Goal: Information Seeking & Learning: Learn about a topic

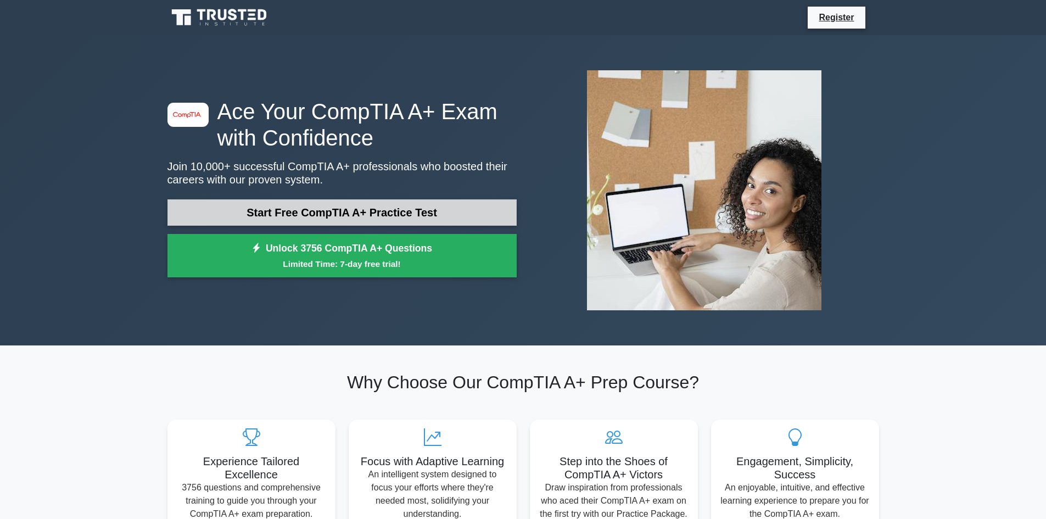
click at [292, 212] on link "Start Free CompTIA A+ Practice Test" at bounding box center [342, 212] width 349 height 26
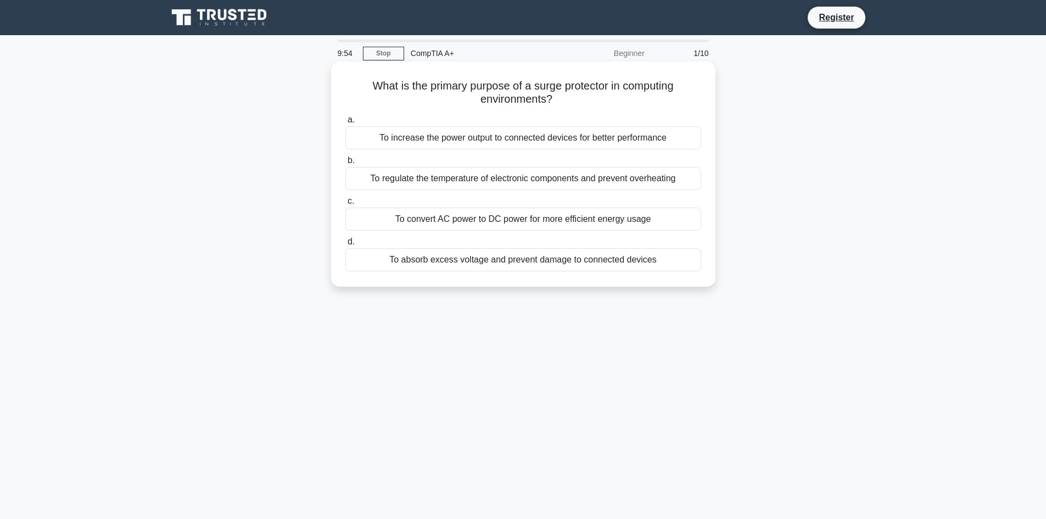
click at [454, 266] on div "To absorb excess voltage and prevent damage to connected devices" at bounding box center [523, 259] width 356 height 23
click at [345, 246] on input "d. To absorb excess voltage and prevent damage to connected devices" at bounding box center [345, 241] width 0 height 7
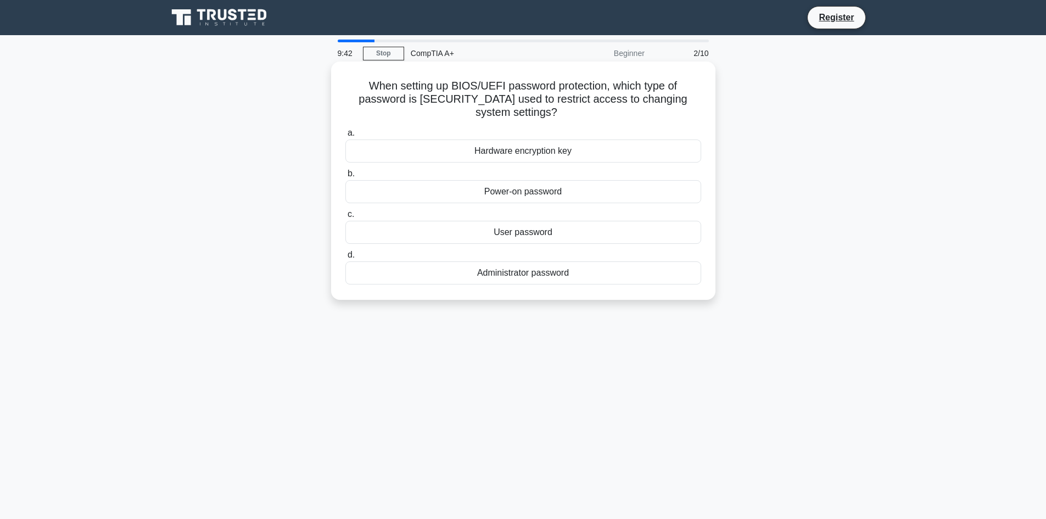
click at [526, 153] on div "Hardware encryption key" at bounding box center [523, 151] width 356 height 23
click at [345, 137] on input "a. Hardware encryption key" at bounding box center [345, 133] width 0 height 7
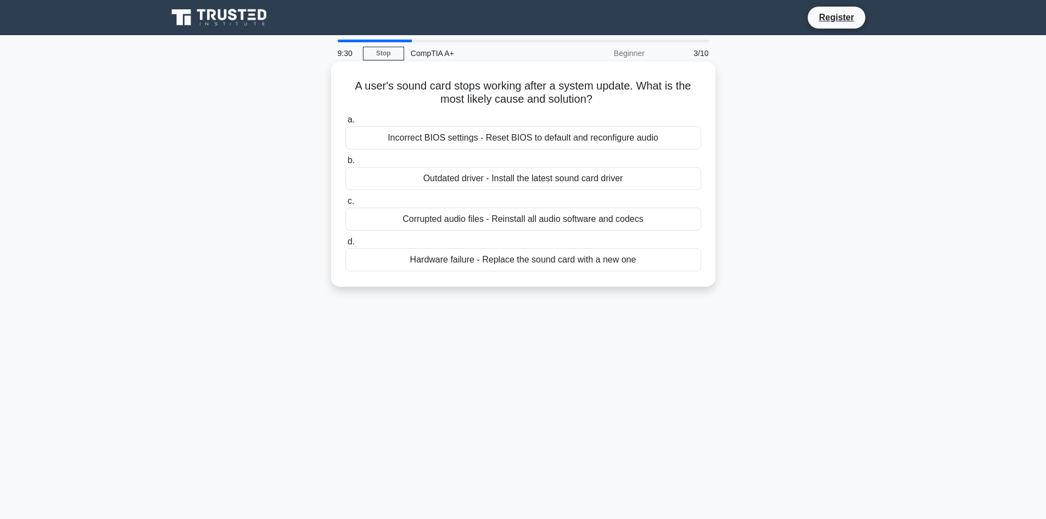
click at [498, 219] on div "Corrupted audio files - Reinstall all audio software and codecs" at bounding box center [523, 219] width 356 height 23
click at [345, 205] on input "c. Corrupted audio files - Reinstall all audio software and codecs" at bounding box center [345, 201] width 0 height 7
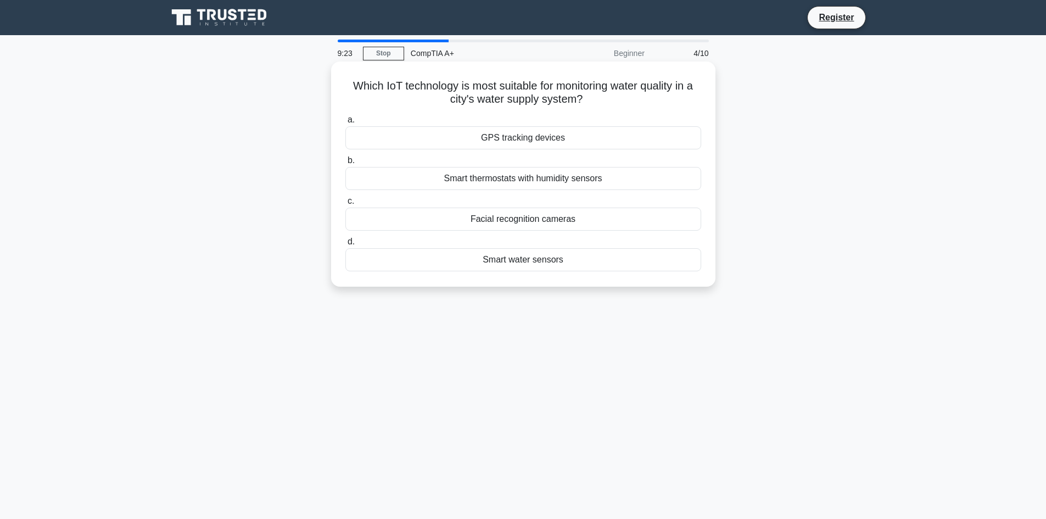
click at [512, 264] on div "Smart water sensors" at bounding box center [523, 259] width 356 height 23
click at [345, 246] on input "d. Smart water sensors" at bounding box center [345, 241] width 0 height 7
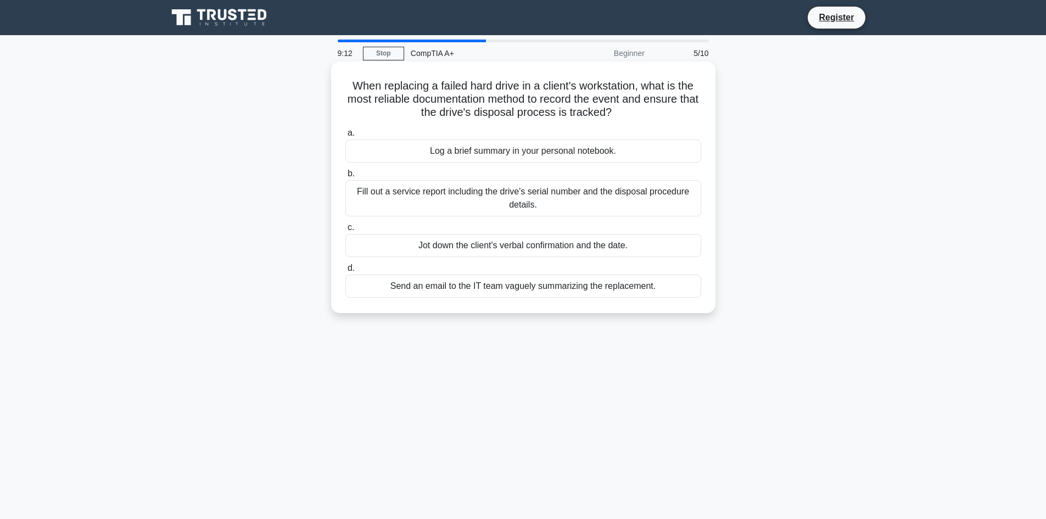
click at [545, 199] on div "Fill out a service report including the drive's serial number and the disposal …" at bounding box center [523, 198] width 356 height 36
click at [345, 177] on input "b. Fill out a service report including the drive's serial number and the dispos…" at bounding box center [345, 173] width 0 height 7
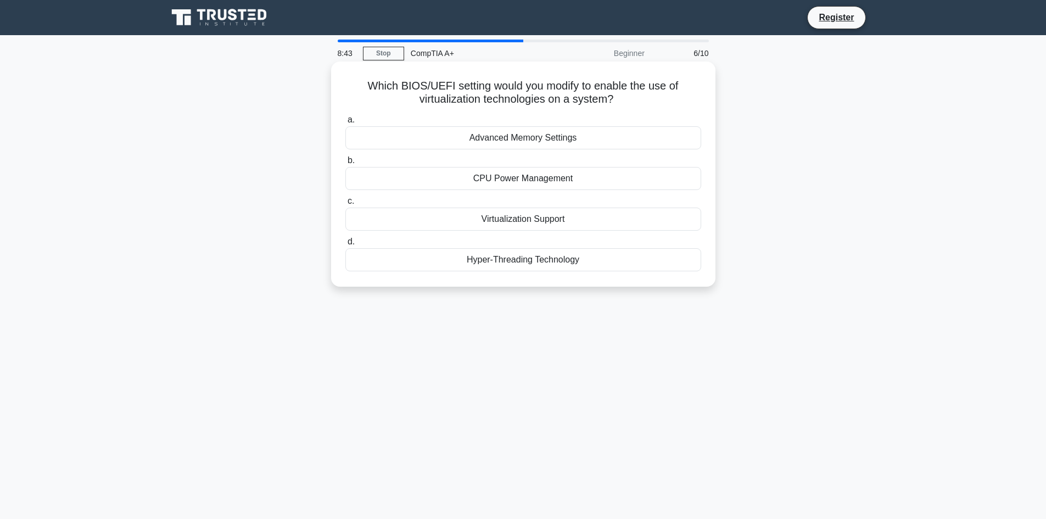
click at [551, 220] on div "Virtualization Support" at bounding box center [523, 219] width 356 height 23
click at [345, 205] on input "c. Virtualization Support" at bounding box center [345, 201] width 0 height 7
click at [550, 225] on div "Misaligned paper feed" at bounding box center [523, 219] width 356 height 23
click at [345, 205] on input "c. Misaligned paper feed" at bounding box center [345, 201] width 0 height 7
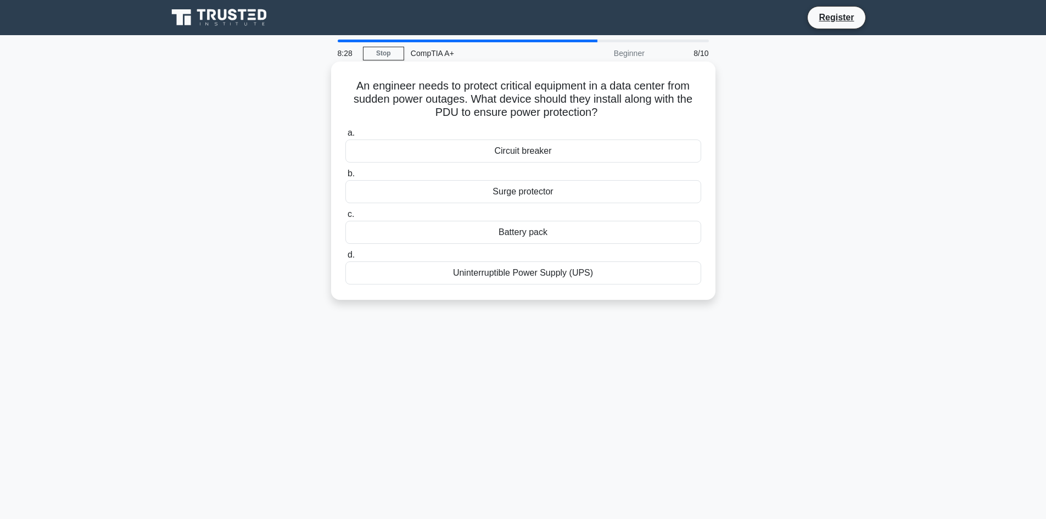
click at [562, 275] on div "Uninterruptible Power Supply (UPS)" at bounding box center [523, 272] width 356 height 23
click at [345, 259] on input "d. Uninterruptible Power Supply (UPS)" at bounding box center [345, 255] width 0 height 7
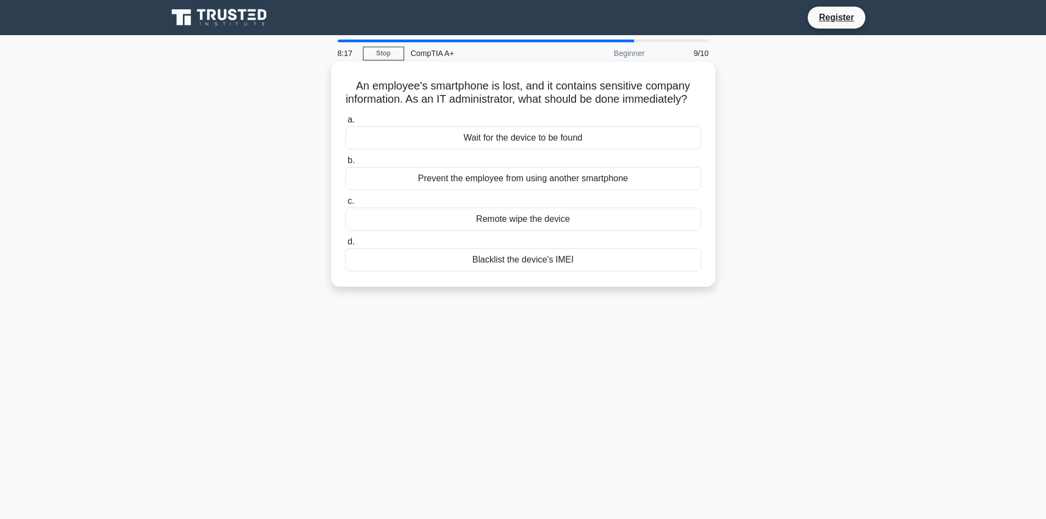
click at [555, 231] on div "Remote wipe the device" at bounding box center [523, 219] width 356 height 23
click at [345, 205] on input "c. Remote wipe the device" at bounding box center [345, 201] width 0 height 7
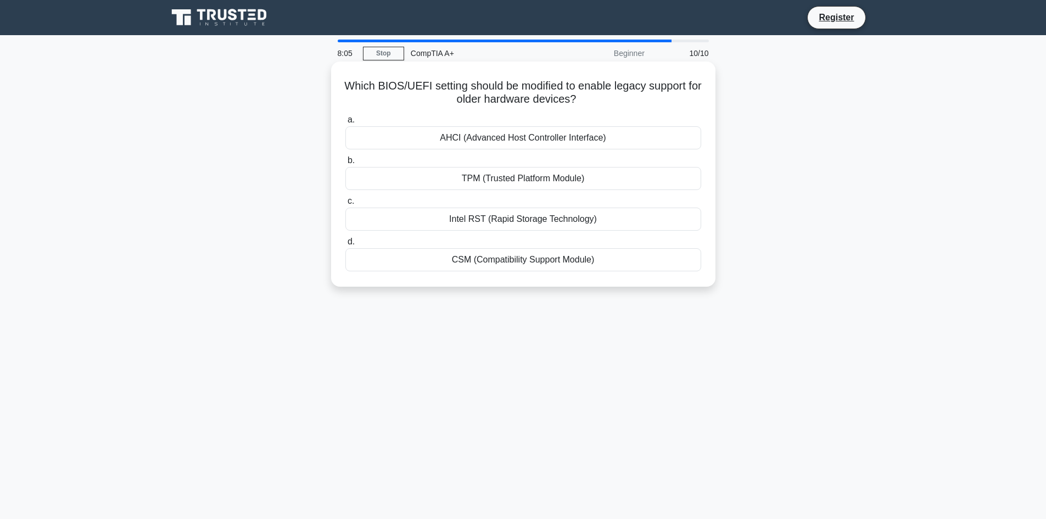
click at [535, 264] on div "CSM (Compatibility Support Module)" at bounding box center [523, 259] width 356 height 23
click at [345, 246] on input "d. CSM (Compatibility Support Module)" at bounding box center [345, 241] width 0 height 7
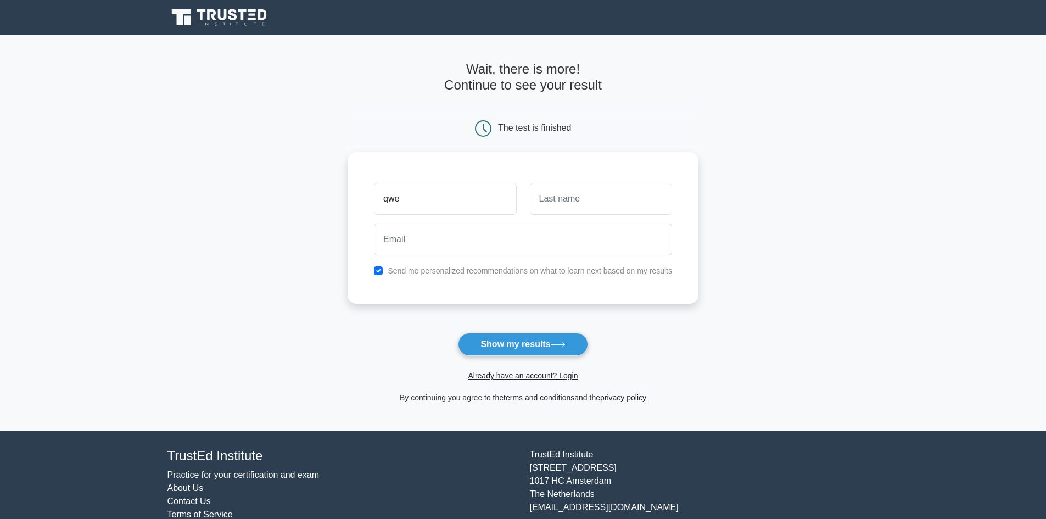
type input "qwe"
drag, startPoint x: 567, startPoint y: 198, endPoint x: 561, endPoint y: 207, distance: 10.2
click at [567, 199] on input "text" at bounding box center [601, 199] width 142 height 32
type input "qwe"
drag, startPoint x: 486, startPoint y: 246, endPoint x: 486, endPoint y: 255, distance: 9.9
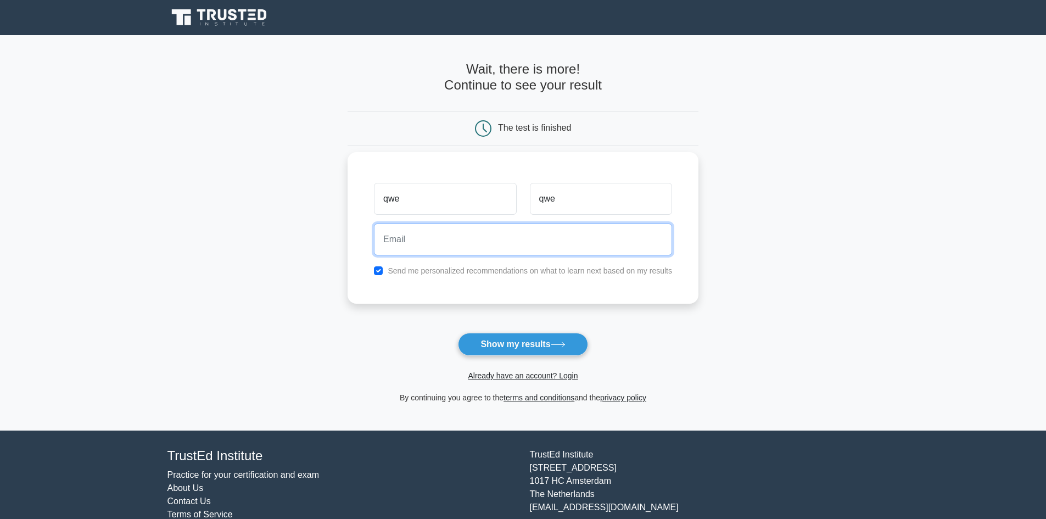
click at [486, 248] on input "email" at bounding box center [523, 240] width 298 height 32
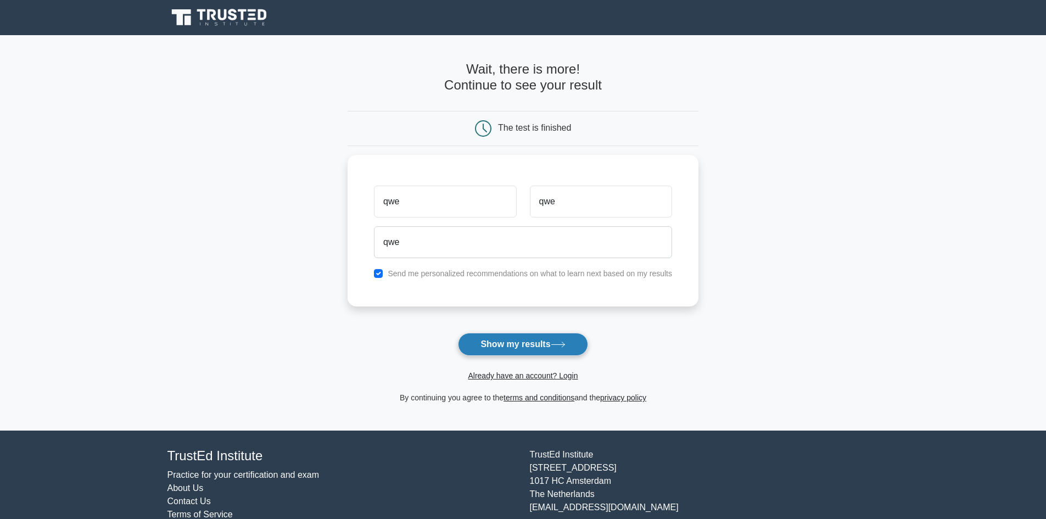
click at [542, 344] on button "Show my results" at bounding box center [523, 344] width 130 height 23
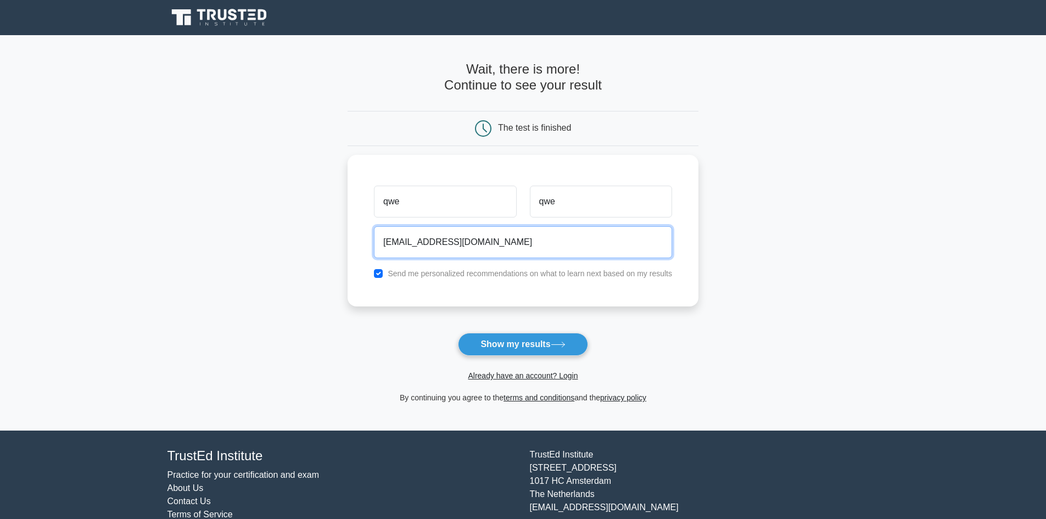
type input "qwe@gmail.com"
click at [535, 326] on form "Wait, there is more! Continue to see your result The test is finished qwe qwe" at bounding box center [523, 233] width 351 height 343
click at [555, 339] on button "Show my results" at bounding box center [523, 344] width 130 height 23
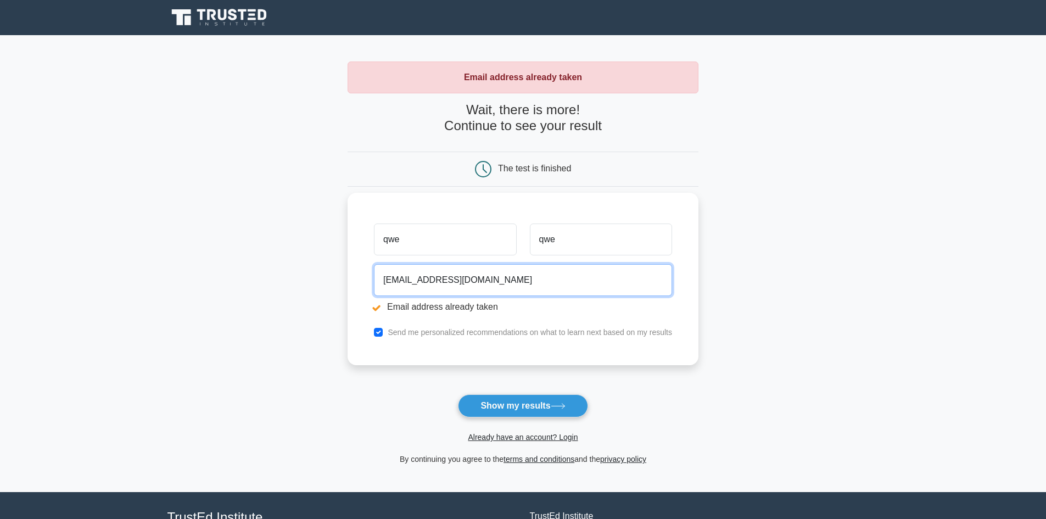
click at [495, 291] on input "qwe@gmail.com" at bounding box center [523, 280] width 298 height 32
drag, startPoint x: 399, startPoint y: 280, endPoint x: 412, endPoint y: 283, distance: 13.7
click at [400, 280] on input "qwe@gmail.com" at bounding box center [523, 280] width 298 height 32
type input "[EMAIL_ADDRESS][DOMAIN_NAME]"
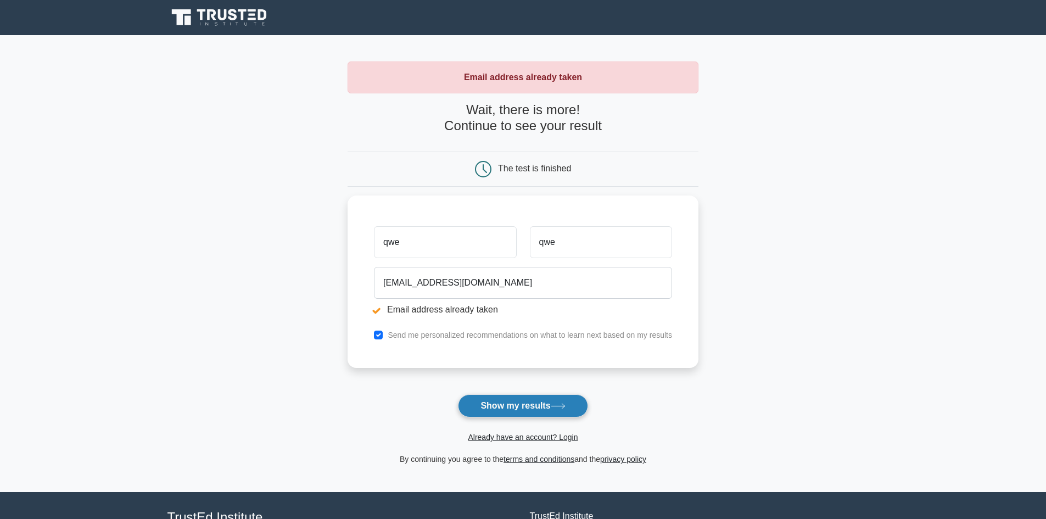
click at [539, 406] on button "Show my results" at bounding box center [523, 405] width 130 height 23
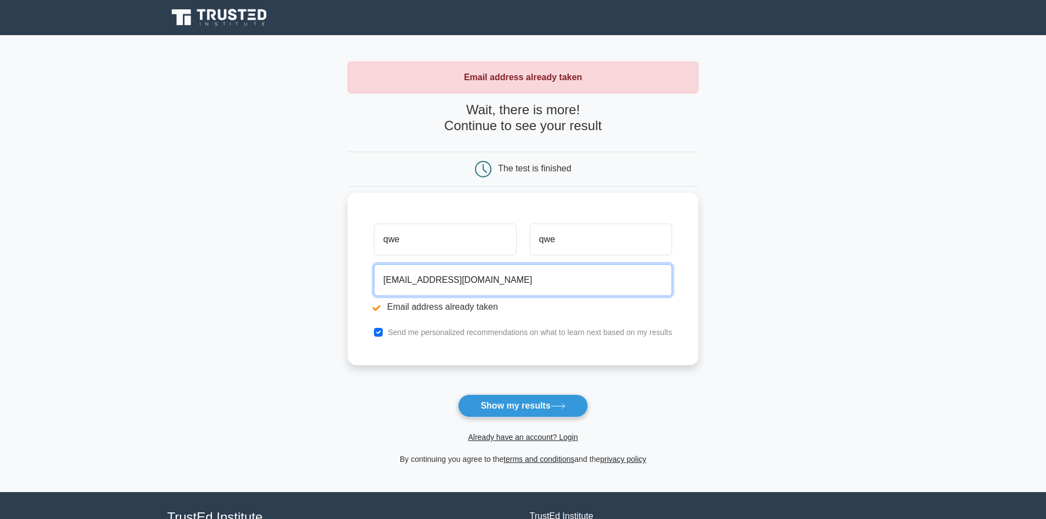
click at [384, 280] on input "[EMAIL_ADDRESS][DOMAIN_NAME]" at bounding box center [523, 280] width 298 height 32
type input "[EMAIL_ADDRESS][DOMAIN_NAME]"
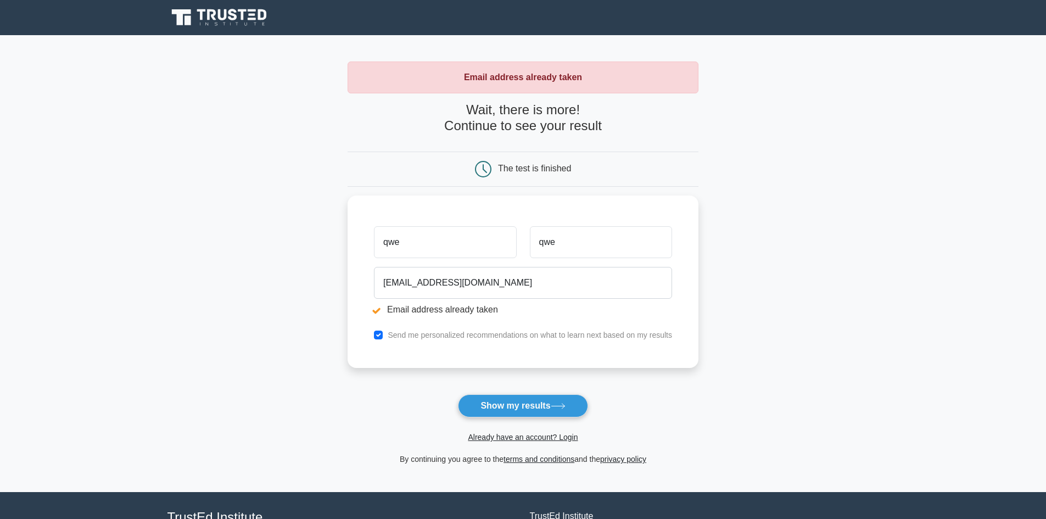
click at [520, 412] on button "Show my results" at bounding box center [523, 405] width 130 height 23
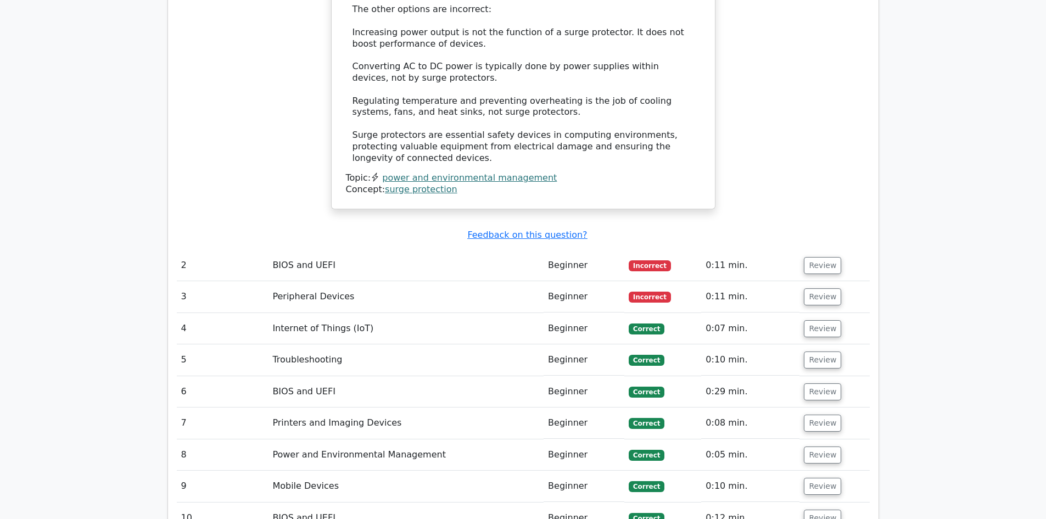
scroll to position [1263, 0]
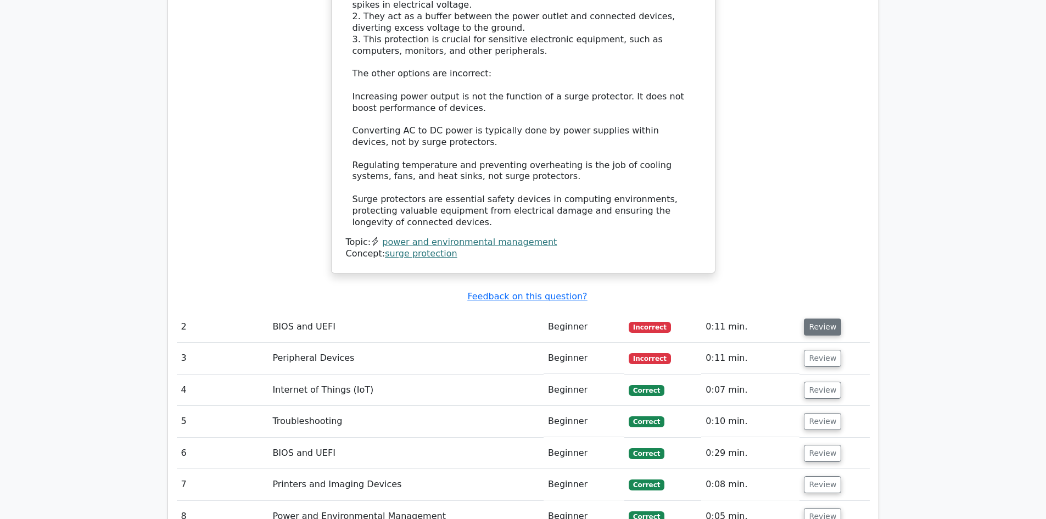
click at [825, 319] on button "Review" at bounding box center [822, 327] width 37 height 17
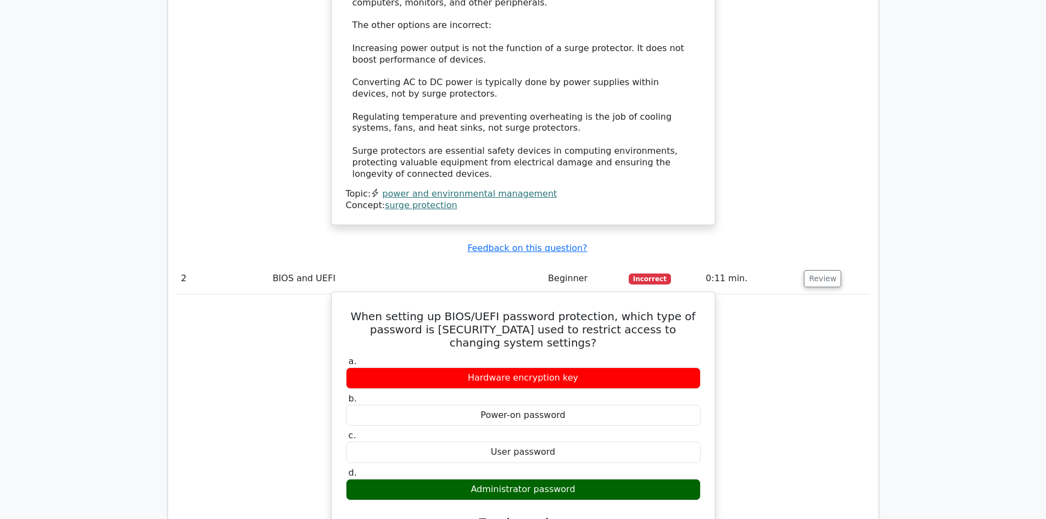
scroll to position [1318, 0]
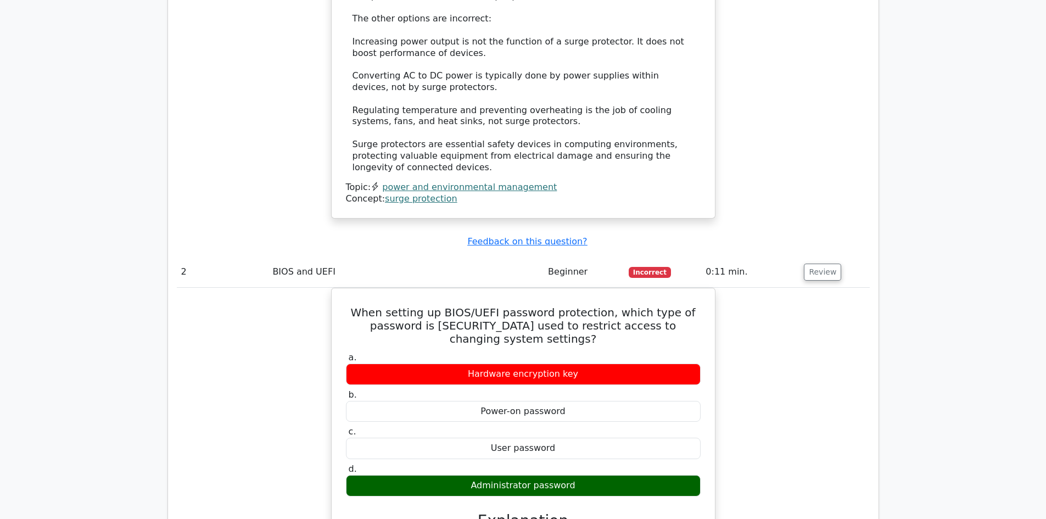
click at [825, 264] on button "Review" at bounding box center [822, 272] width 37 height 17
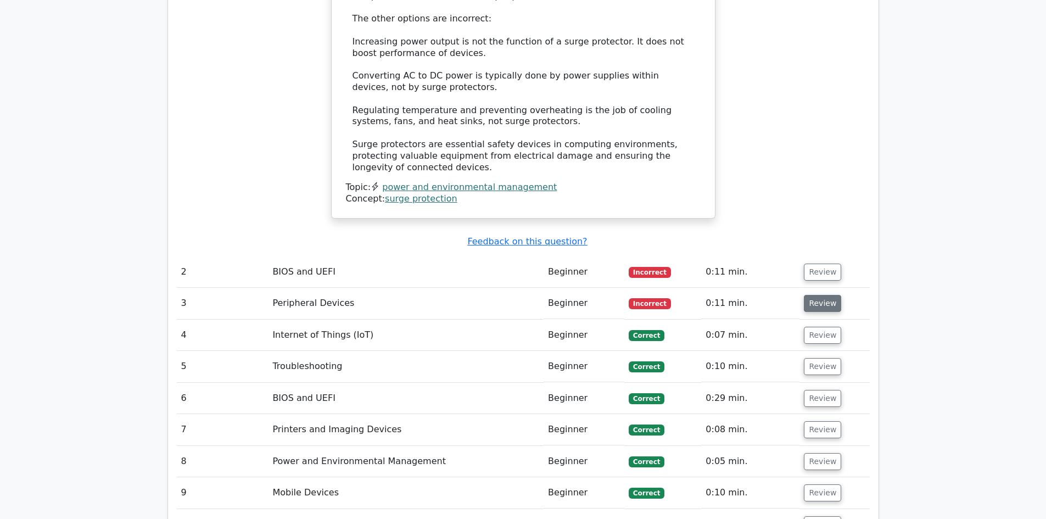
click at [810, 295] on button "Review" at bounding box center [822, 303] width 37 height 17
